Goal: Check status: Check status

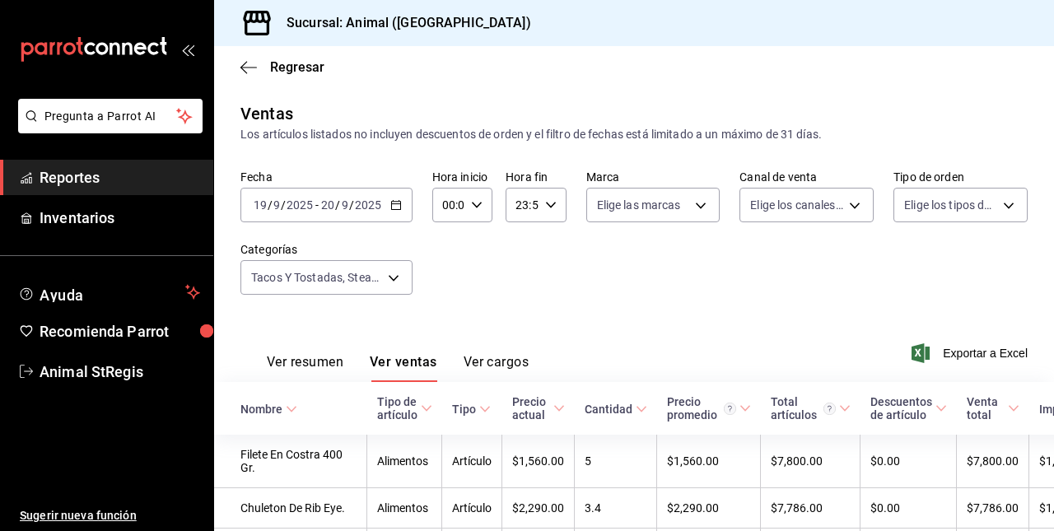
scroll to position [3113, 0]
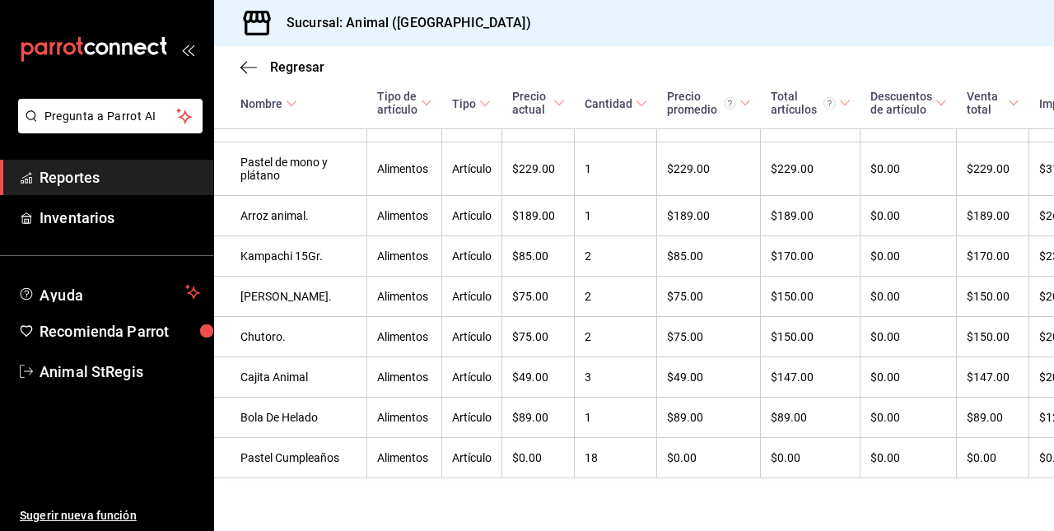
click at [249, 58] on div "Regresar" at bounding box center [634, 67] width 840 height 42
click at [244, 73] on icon "button" at bounding box center [248, 67] width 16 height 15
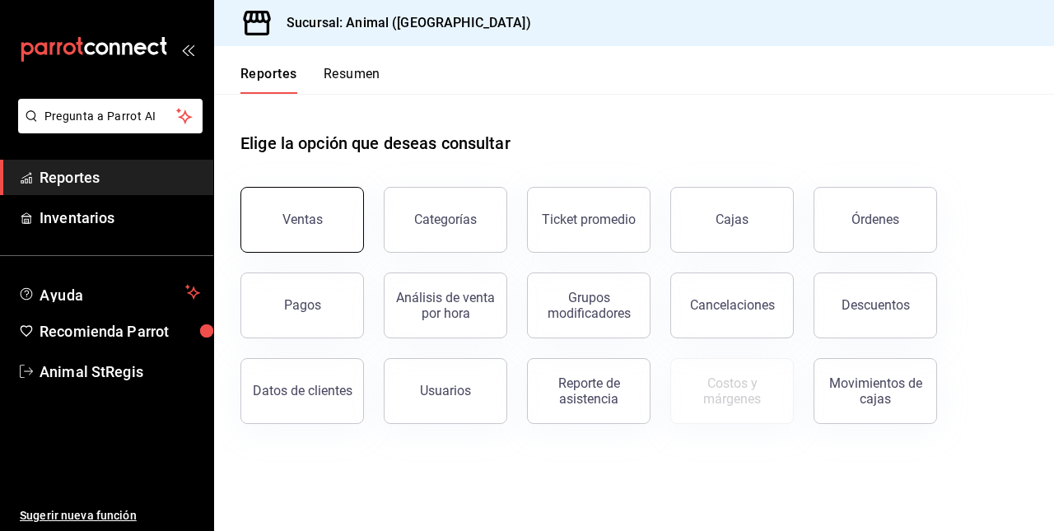
click at [301, 216] on div "Ventas" at bounding box center [302, 220] width 40 height 16
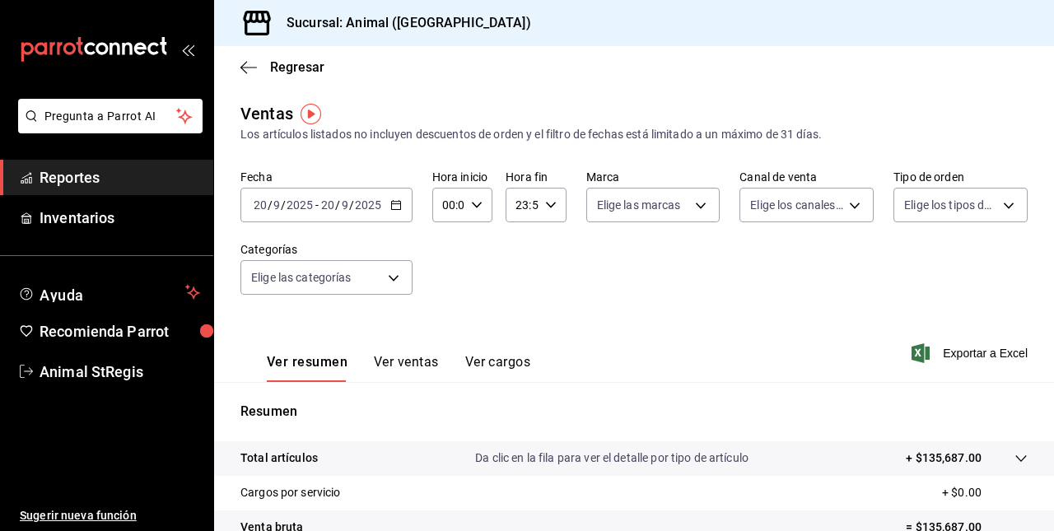
click at [315, 216] on div "[DATE] [DATE] - [DATE] [DATE]" at bounding box center [326, 205] width 172 height 35
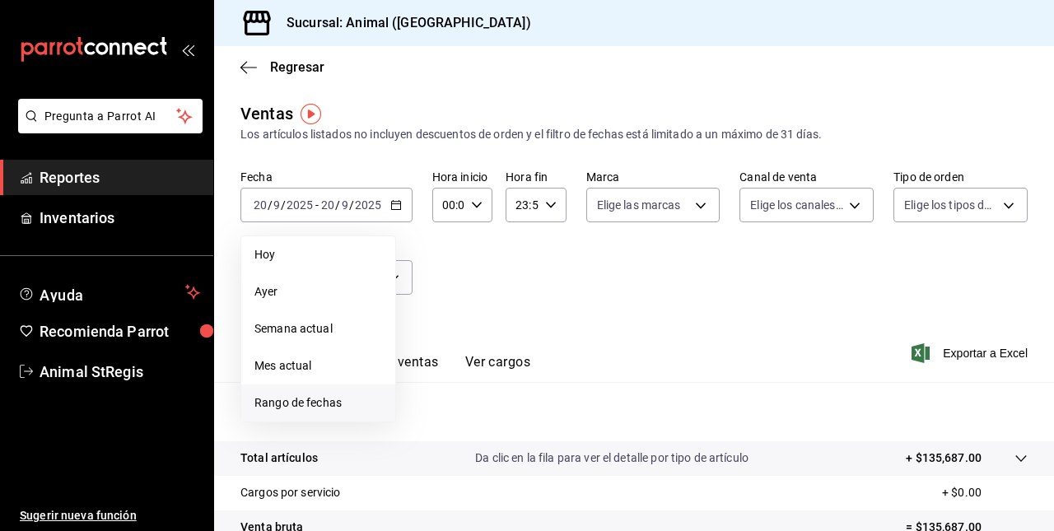
click at [288, 394] on span "Rango de fechas" at bounding box center [318, 402] width 128 height 17
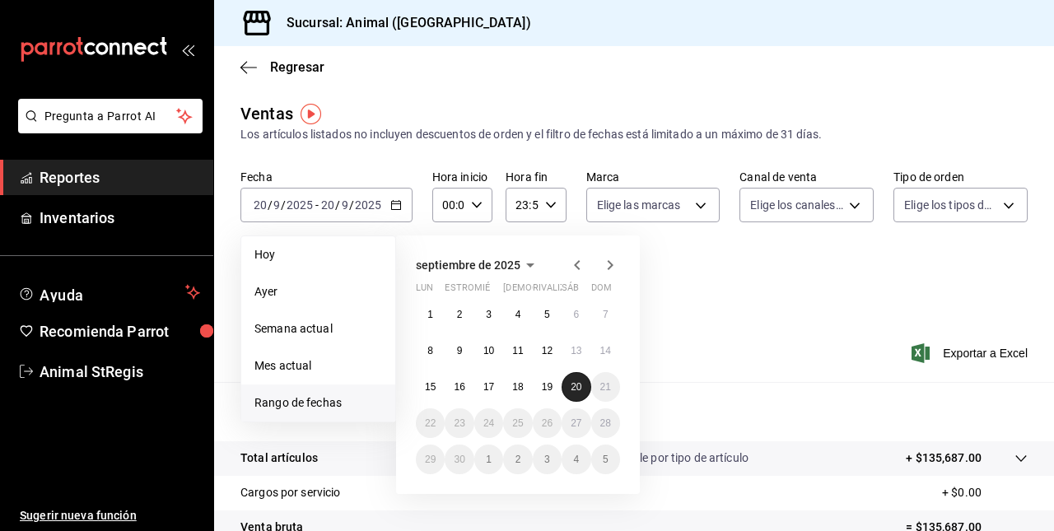
click at [572, 385] on abbr "20" at bounding box center [576, 387] width 11 height 12
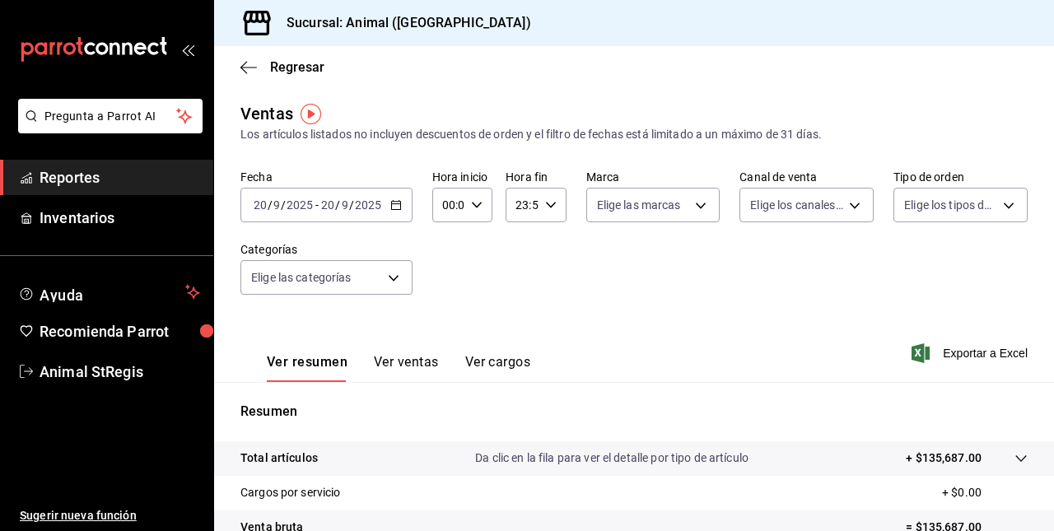
click at [315, 216] on div "[DATE] [DATE] - [DATE] [DATE]" at bounding box center [326, 205] width 172 height 35
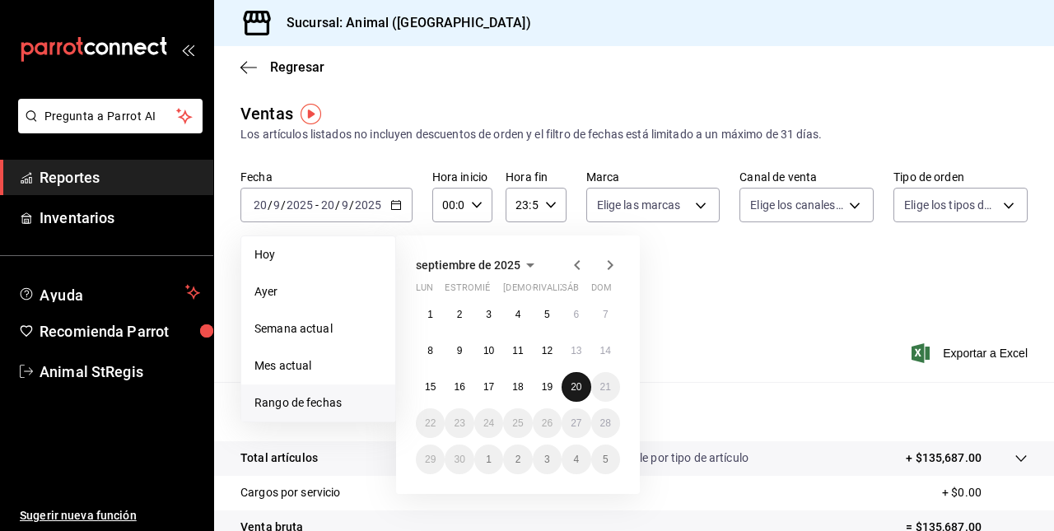
click at [580, 387] on abbr "20" at bounding box center [576, 387] width 11 height 12
click at [549, 384] on abbr "19" at bounding box center [547, 387] width 11 height 12
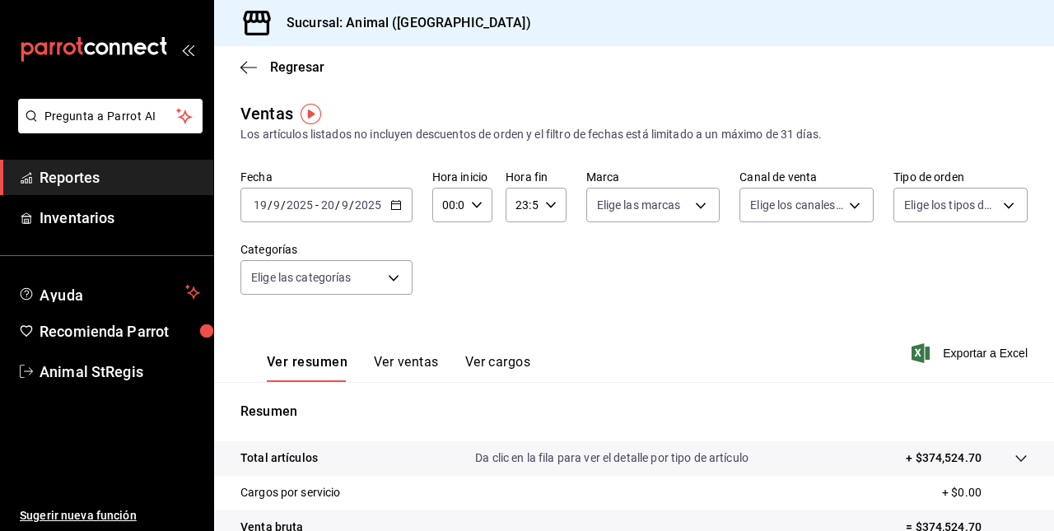
click at [334, 214] on div "[DATE] [DATE] - [DATE] [DATE]" at bounding box center [326, 205] width 172 height 35
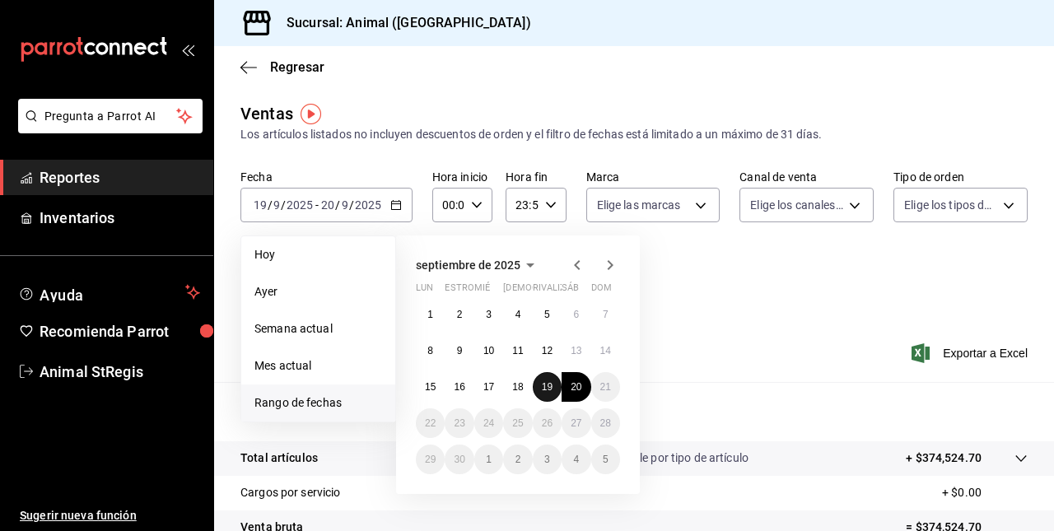
click at [545, 380] on button "19" at bounding box center [547, 387] width 29 height 30
click at [571, 384] on abbr "20" at bounding box center [576, 387] width 11 height 12
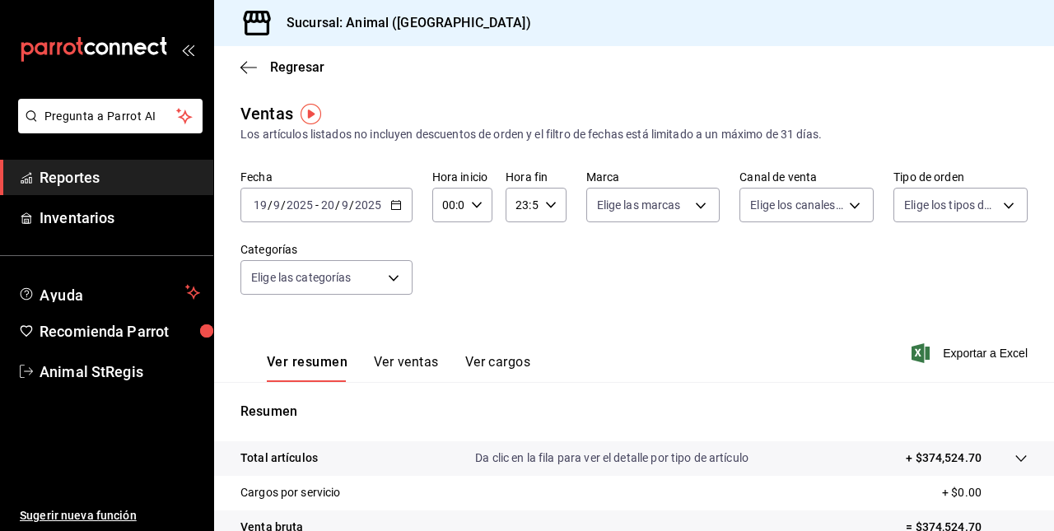
click at [319, 203] on div "[DATE] [DATE]" at bounding box center [351, 204] width 64 height 13
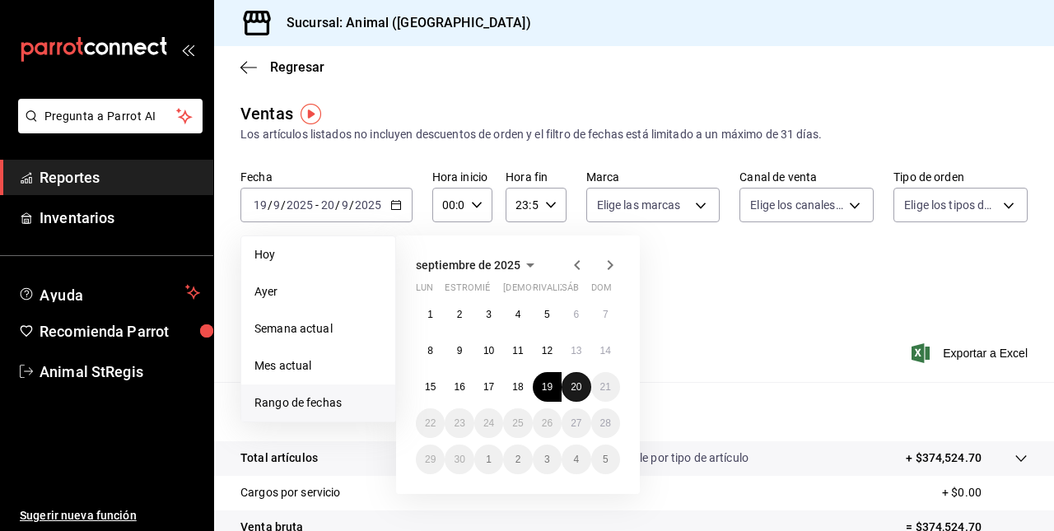
click at [572, 385] on abbr "20" at bounding box center [576, 387] width 11 height 12
click at [575, 381] on abbr "20" at bounding box center [576, 387] width 11 height 12
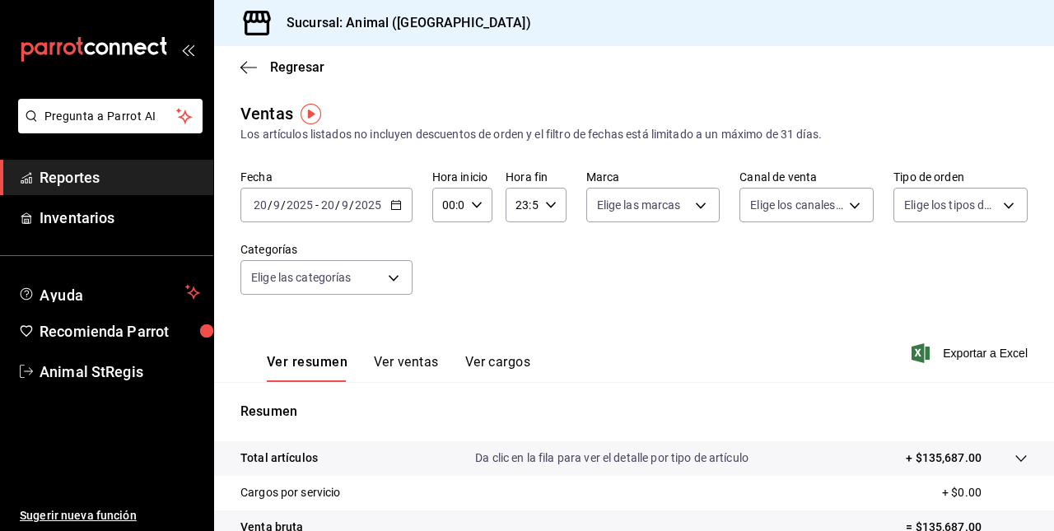
click at [317, 216] on div "[DATE] [DATE] - [DATE] [DATE]" at bounding box center [326, 205] width 172 height 35
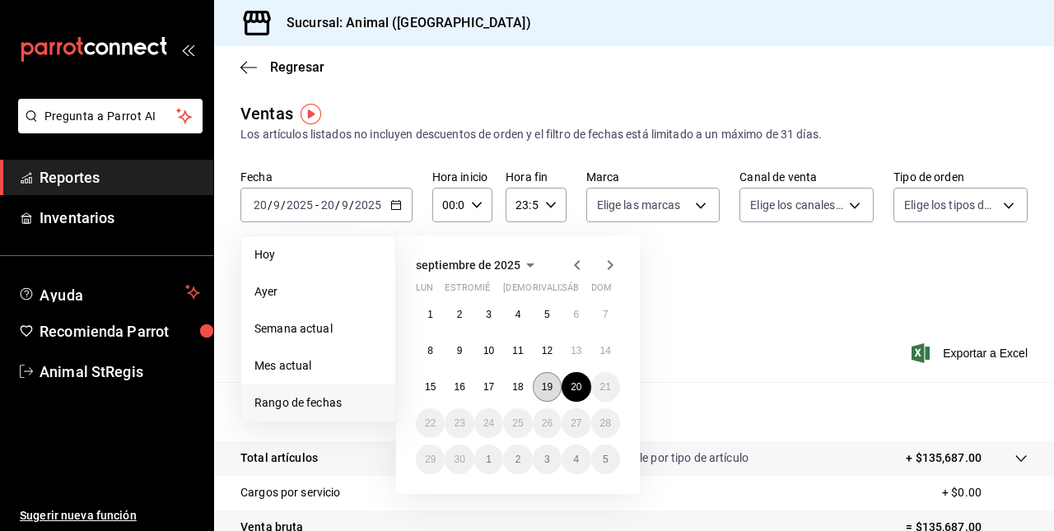
click at [544, 387] on abbr "19" at bounding box center [547, 387] width 11 height 12
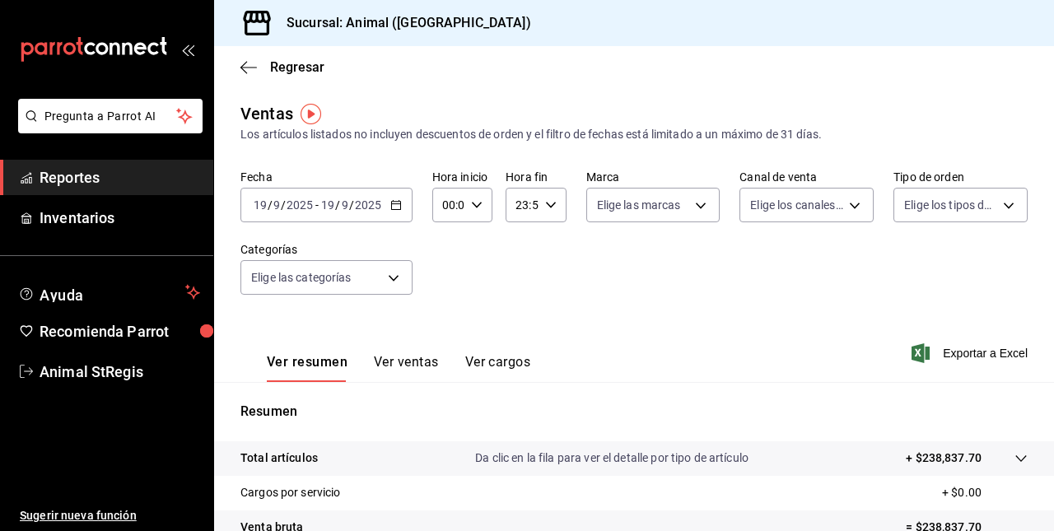
click at [320, 217] on div "[DATE] [DATE] - [DATE] [DATE]" at bounding box center [326, 205] width 172 height 35
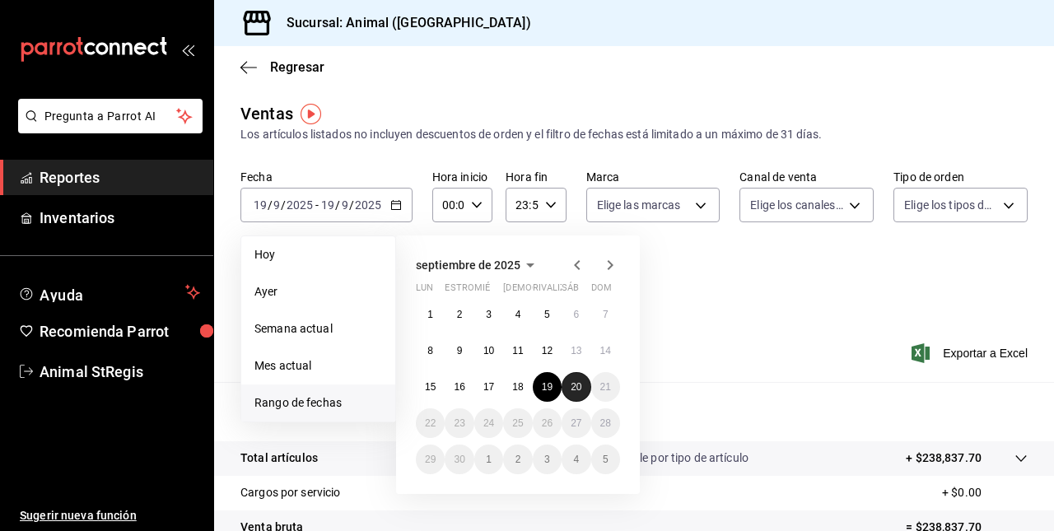
click at [578, 387] on abbr "20" at bounding box center [576, 387] width 11 height 12
